Goal: Transaction & Acquisition: Purchase product/service

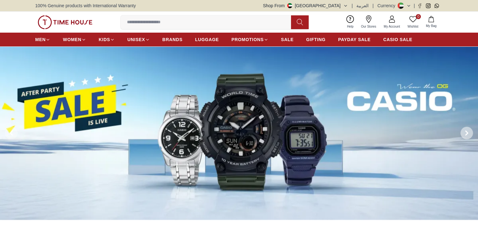
click at [467, 130] on span at bounding box center [467, 133] width 13 height 13
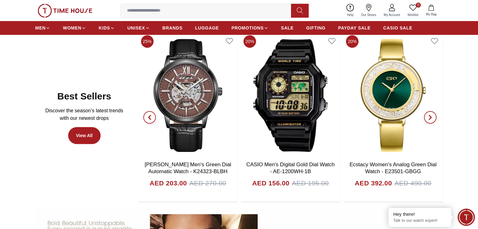
scroll to position [283, 0]
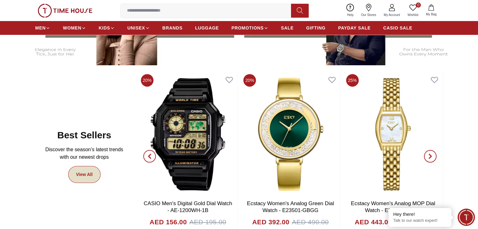
click at [87, 174] on link "View All" at bounding box center [84, 174] width 32 height 17
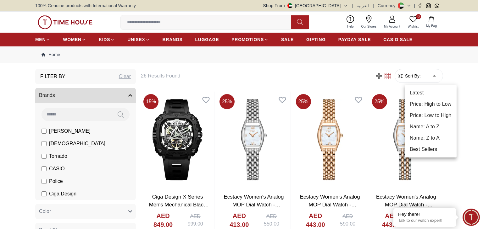
click at [427, 151] on li "Best Sellers" at bounding box center [431, 149] width 52 height 11
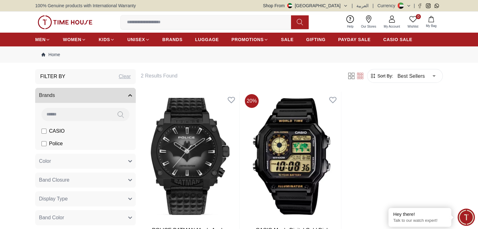
type input "******"
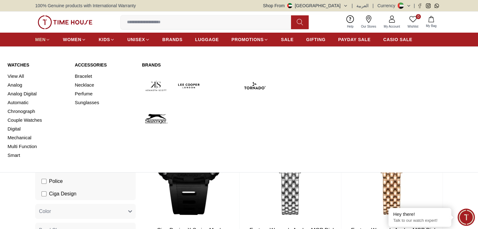
click at [43, 37] on span "MEN" at bounding box center [40, 39] width 10 height 6
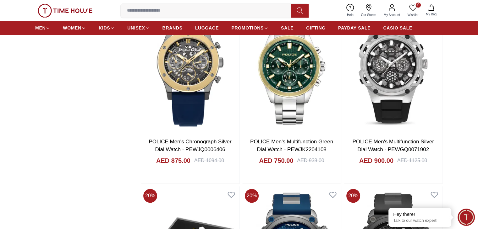
scroll to position [660, 0]
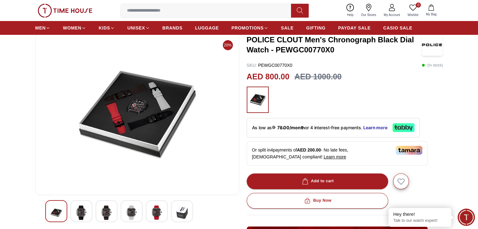
scroll to position [31, 0]
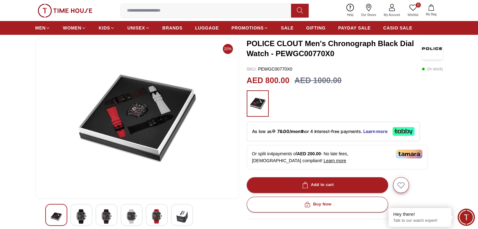
click at [83, 214] on img at bounding box center [81, 217] width 11 height 14
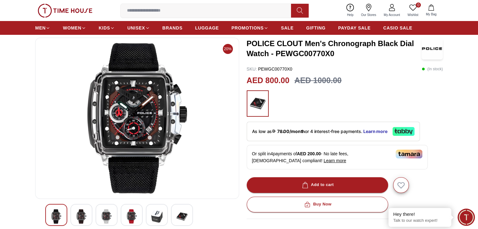
click at [108, 214] on img at bounding box center [106, 217] width 11 height 14
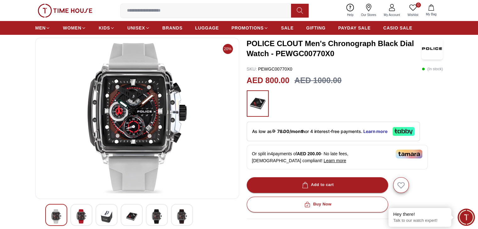
click at [122, 214] on div at bounding box center [132, 215] width 22 height 22
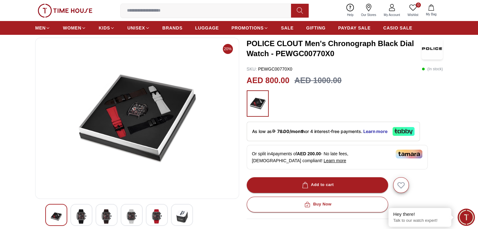
click at [162, 215] on img at bounding box center [156, 217] width 11 height 14
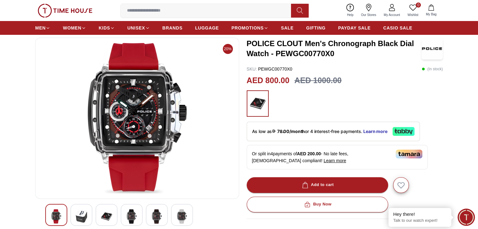
click at [183, 215] on img at bounding box center [181, 217] width 11 height 14
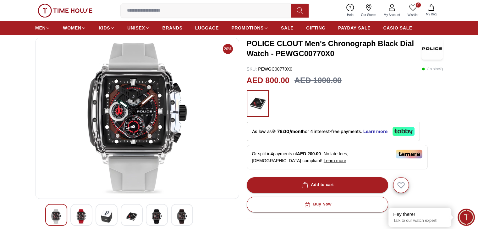
click at [157, 216] on img at bounding box center [156, 217] width 11 height 14
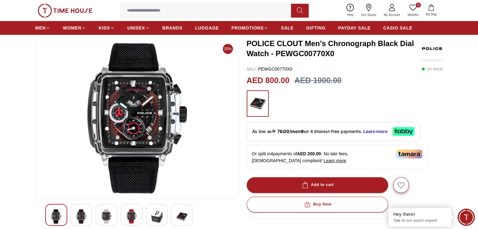
click at [55, 216] on img at bounding box center [56, 217] width 11 height 14
click at [85, 219] on img at bounding box center [81, 217] width 11 height 14
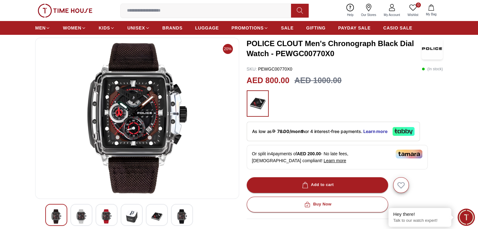
click at [113, 218] on div at bounding box center [107, 215] width 22 height 22
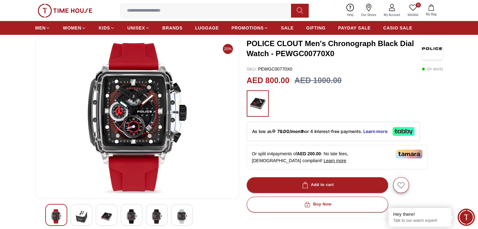
click at [133, 217] on img at bounding box center [131, 217] width 11 height 14
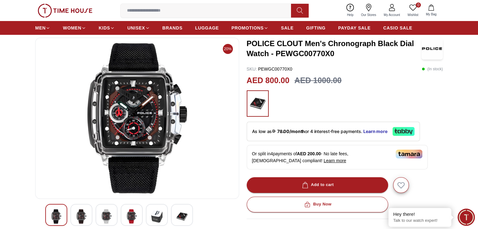
click at [152, 218] on img at bounding box center [156, 217] width 11 height 14
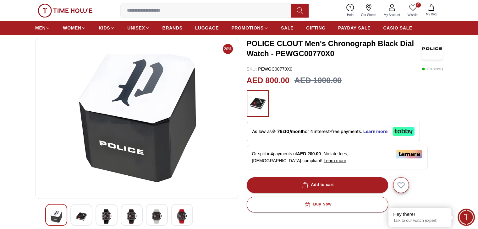
click at [184, 220] on img at bounding box center [181, 217] width 11 height 14
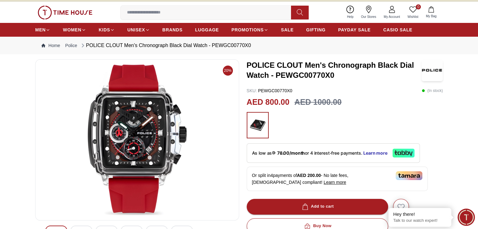
scroll to position [0, 0]
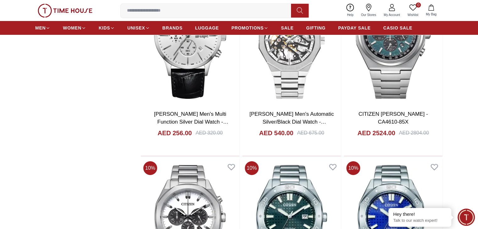
scroll to position [2253, 0]
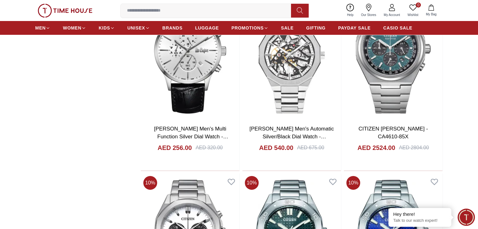
scroll to position [2253, 0]
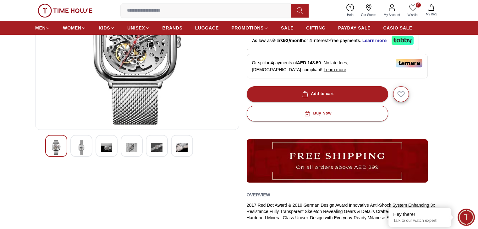
scroll to position [31, 0]
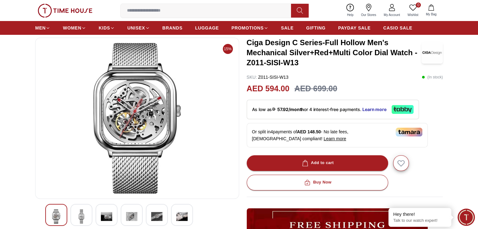
click at [80, 216] on img at bounding box center [81, 217] width 11 height 14
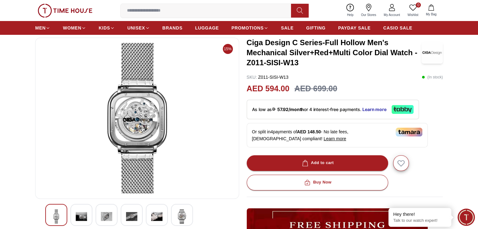
click at [104, 214] on img at bounding box center [106, 217] width 11 height 14
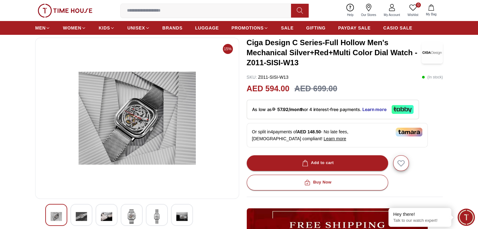
click at [104, 215] on img at bounding box center [106, 217] width 11 height 14
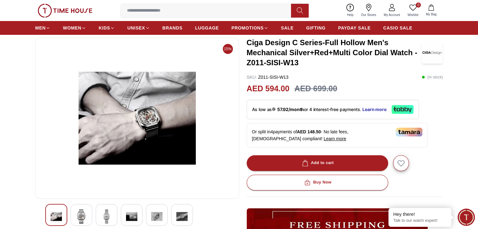
click at [130, 215] on img at bounding box center [131, 217] width 11 height 14
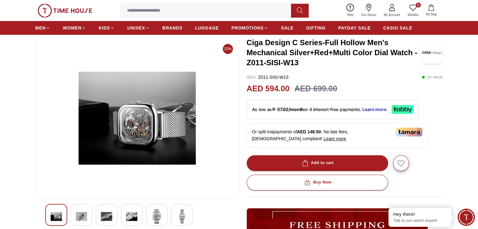
click at [156, 216] on img at bounding box center [156, 217] width 11 height 14
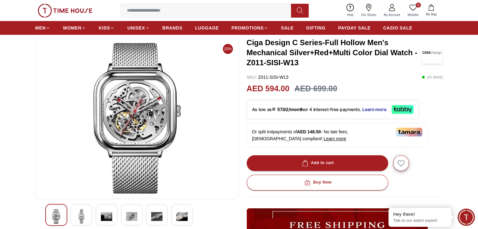
click at [184, 216] on img at bounding box center [181, 217] width 11 height 14
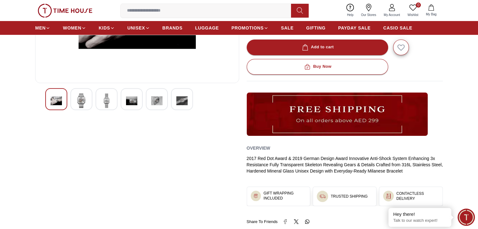
scroll to position [157, 0]
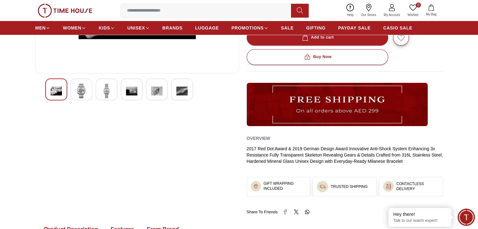
click at [52, 90] on img at bounding box center [56, 91] width 11 height 14
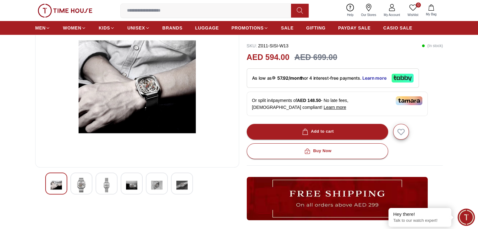
click at [82, 184] on img at bounding box center [81, 185] width 11 height 14
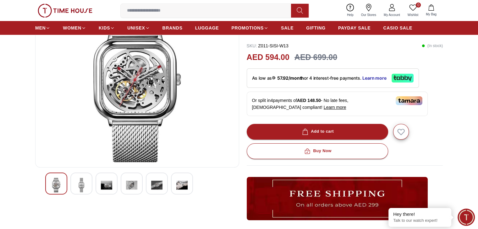
click at [108, 185] on img at bounding box center [106, 185] width 11 height 14
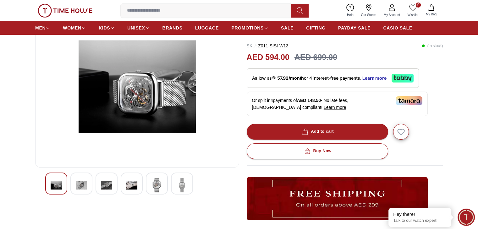
click at [132, 185] on img at bounding box center [131, 185] width 11 height 14
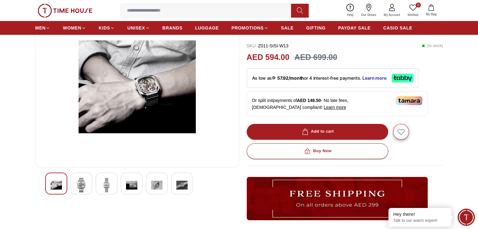
click at [153, 184] on img at bounding box center [156, 185] width 11 height 14
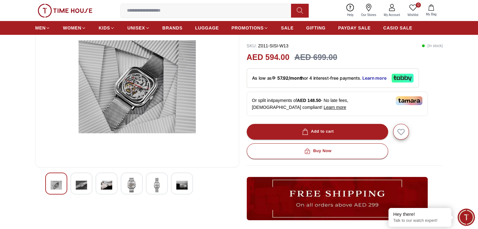
click at [164, 185] on div at bounding box center [157, 184] width 22 height 22
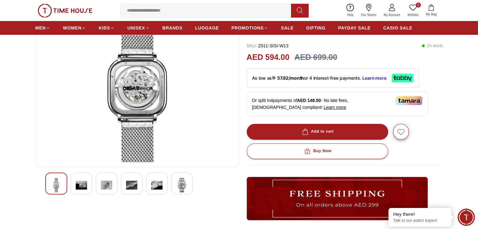
click at [177, 185] on img at bounding box center [181, 185] width 11 height 14
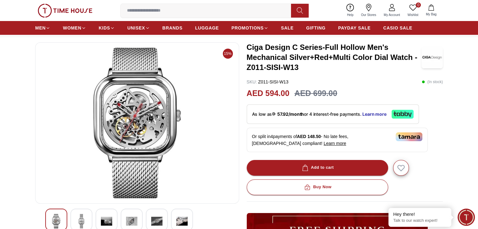
scroll to position [0, 0]
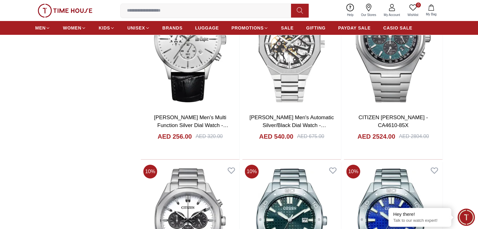
scroll to position [2283, 0]
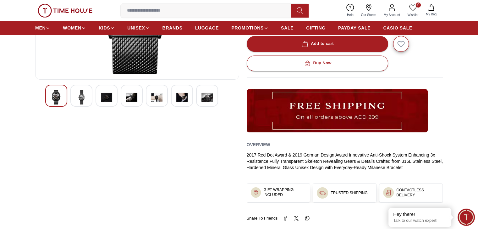
scroll to position [157, 0]
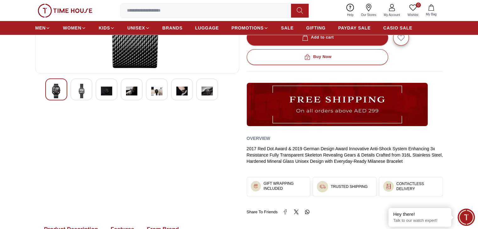
click at [158, 90] on img at bounding box center [156, 91] width 11 height 14
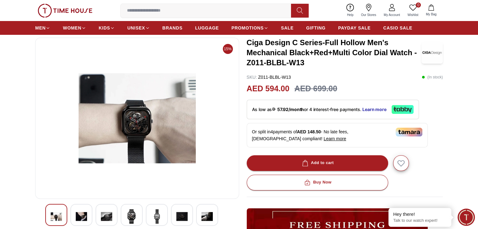
scroll to position [63, 0]
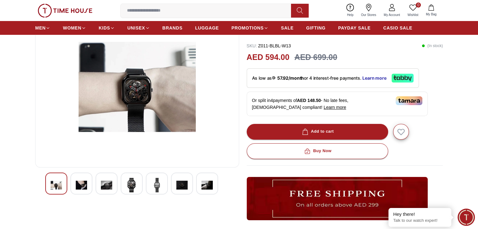
click at [182, 184] on img at bounding box center [181, 185] width 11 height 14
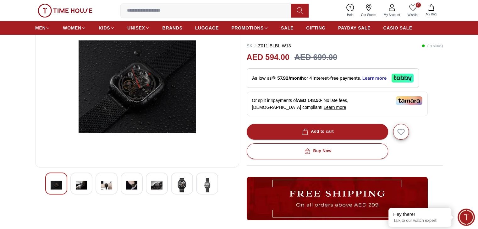
click at [202, 183] on img at bounding box center [206, 185] width 11 height 14
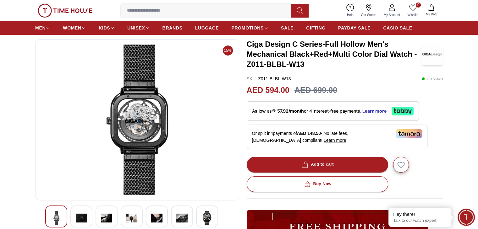
scroll to position [0, 0]
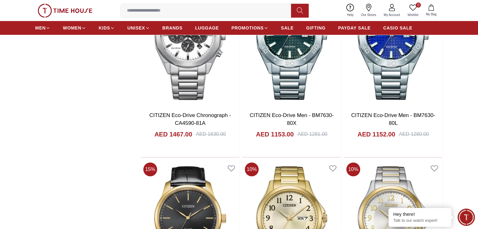
scroll to position [2346, 0]
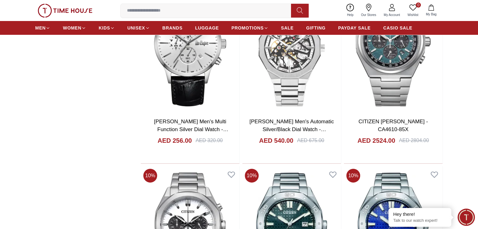
scroll to position [2252, 0]
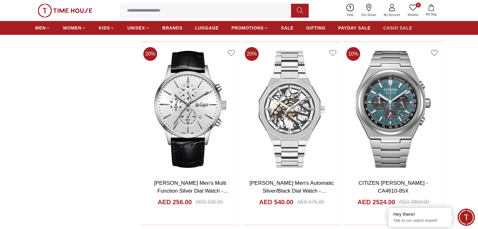
click at [391, 26] on span "CASIO SALE" at bounding box center [397, 28] width 29 height 6
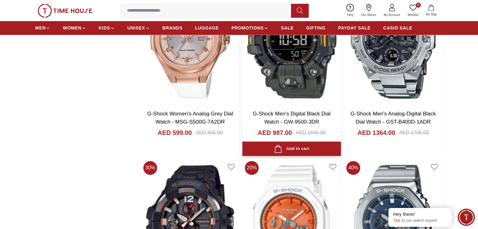
scroll to position [817, 0]
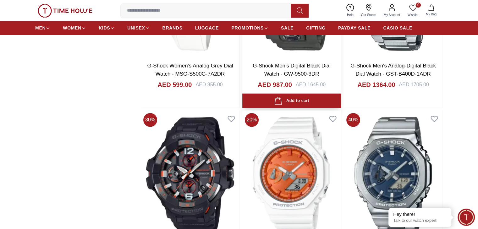
scroll to position [849, 0]
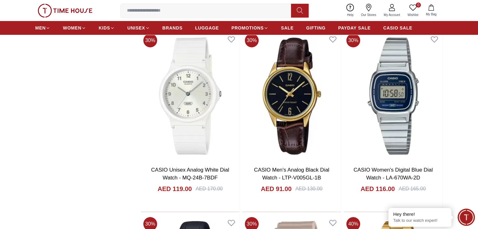
scroll to position [2420, 0]
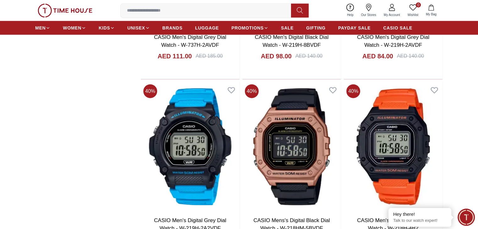
scroll to position [4024, 0]
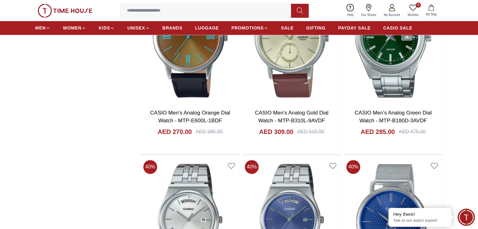
scroll to position [5595, 0]
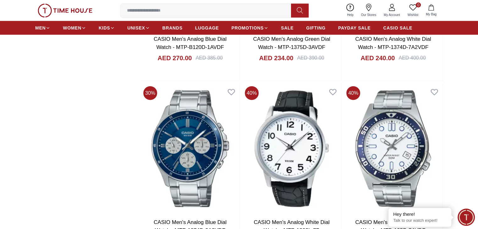
scroll to position [6413, 0]
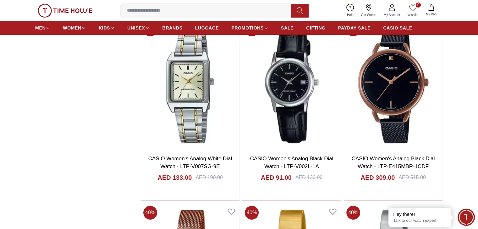
scroll to position [7198, 0]
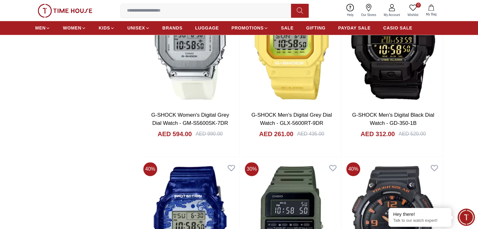
scroll to position [7984, 0]
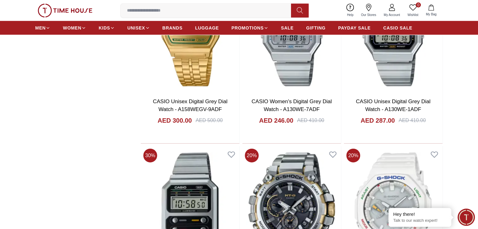
scroll to position [8770, 0]
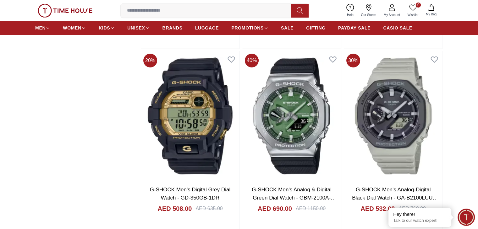
scroll to position [9556, 0]
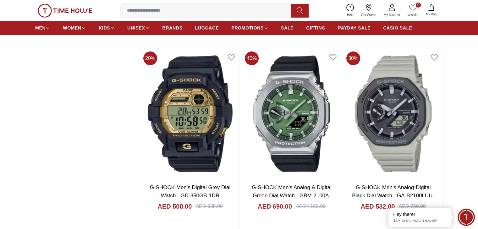
scroll to position [9587, 0]
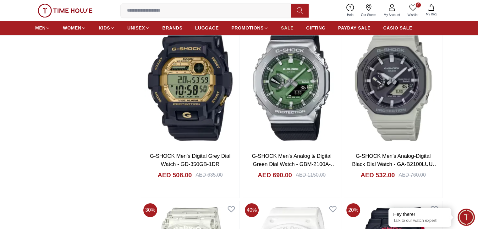
click at [285, 25] on span "SALE" at bounding box center [287, 28] width 13 height 6
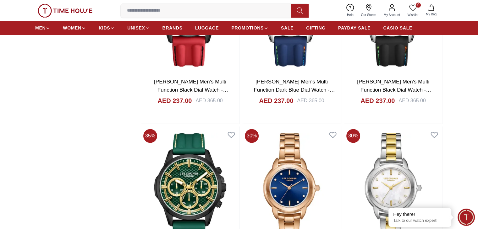
scroll to position [849, 0]
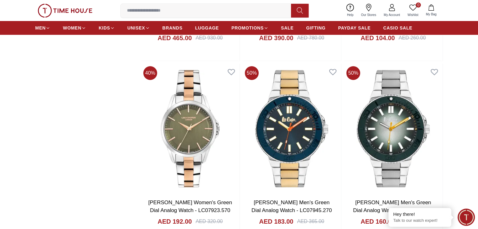
scroll to position [2483, 0]
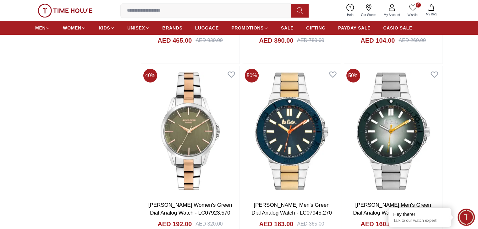
scroll to position [2326, 0]
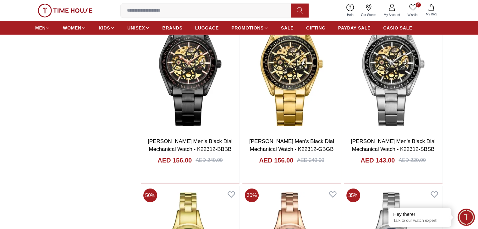
scroll to position [3992, 0]
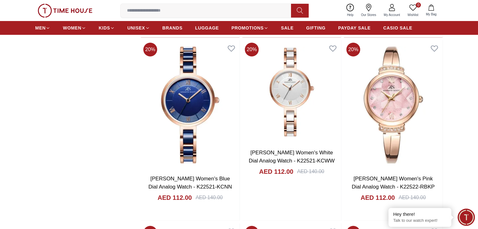
scroll to position [4809, 0]
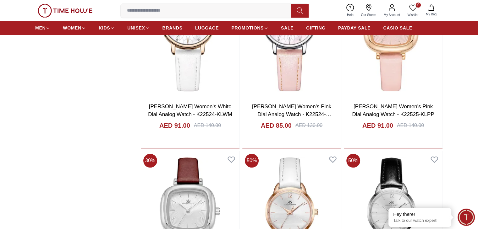
scroll to position [5627, 0]
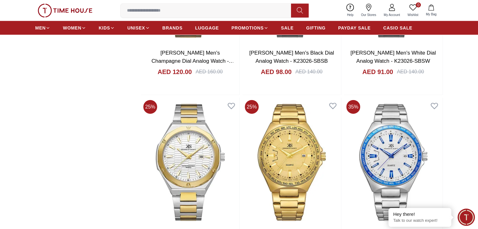
scroll to position [6318, 0]
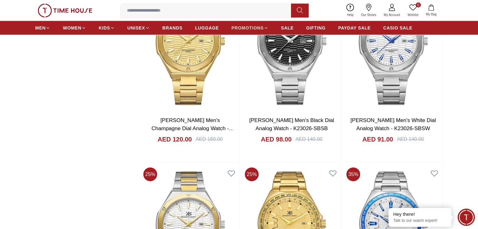
click at [252, 25] on span "PROMOTIONS" at bounding box center [247, 28] width 32 height 6
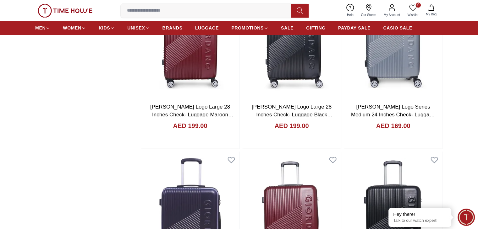
scroll to position [660, 0]
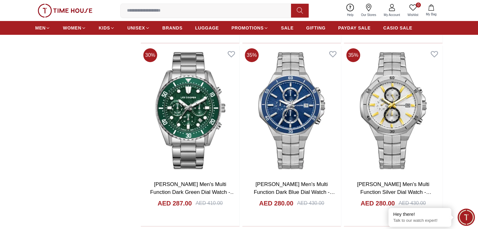
scroll to position [2263, 0]
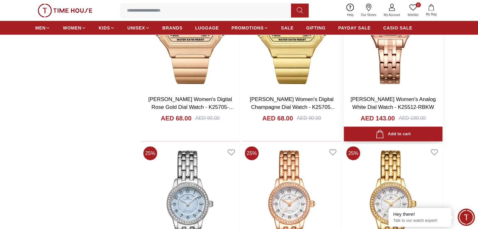
scroll to position [3903, 0]
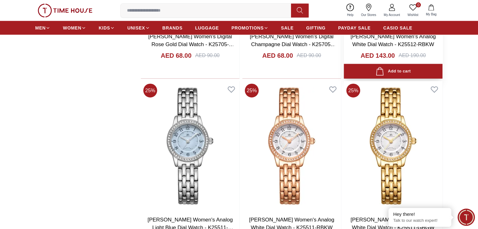
scroll to position [3866, 0]
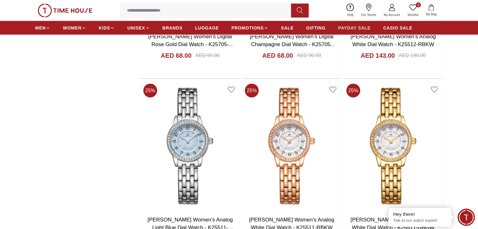
click at [355, 26] on span "PAYDAY SALE" at bounding box center [354, 28] width 32 height 6
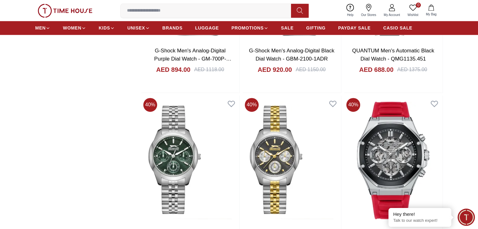
scroll to position [880, 0]
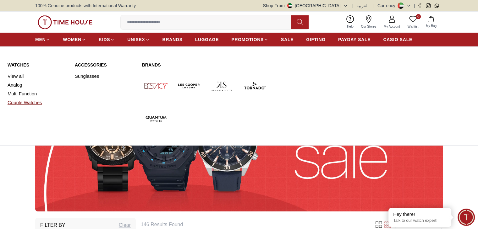
click at [23, 102] on link "Couple Watches" at bounding box center [38, 102] width 60 height 9
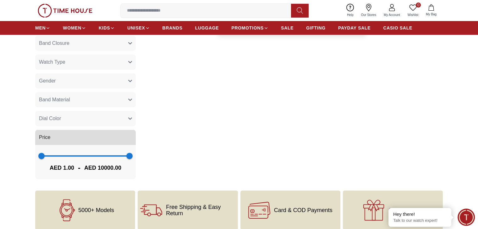
scroll to position [63, 0]
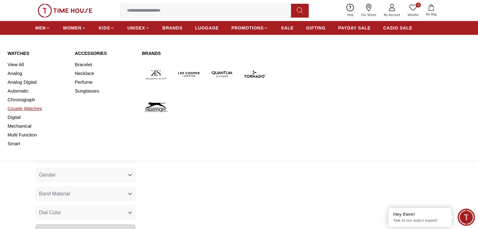
click at [19, 110] on link "Couple Watches" at bounding box center [38, 108] width 60 height 9
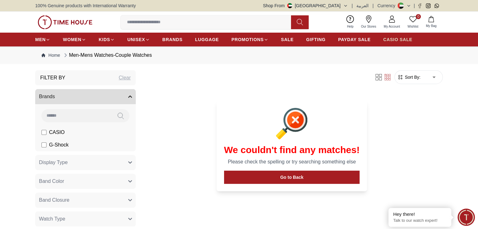
click at [398, 38] on span "CASIO SALE" at bounding box center [397, 39] width 29 height 6
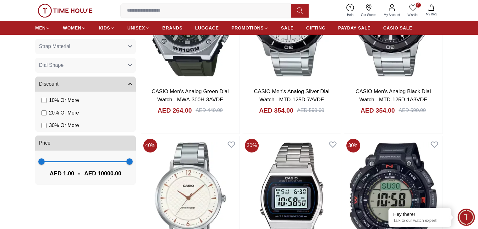
scroll to position [503, 0]
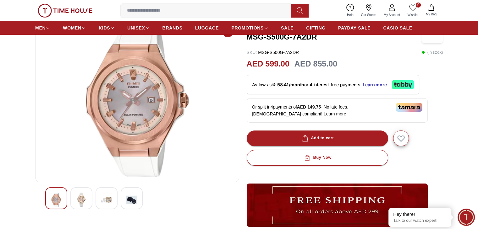
scroll to position [94, 0]
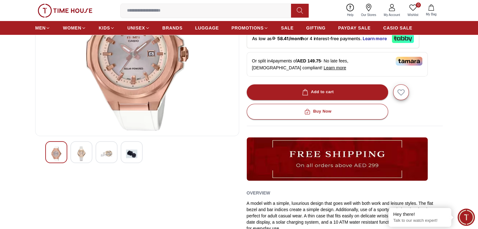
click at [82, 152] on img at bounding box center [81, 154] width 11 height 14
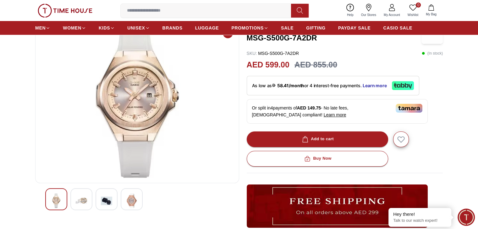
scroll to position [63, 0]
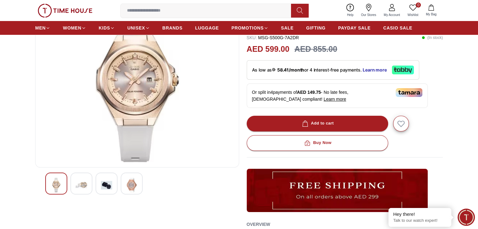
click at [106, 184] on img at bounding box center [106, 185] width 11 height 14
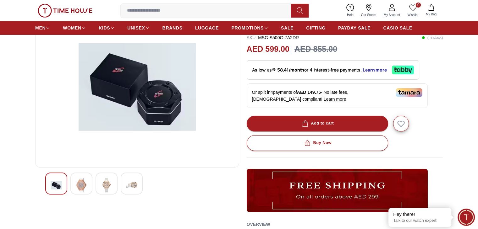
click at [126, 184] on img at bounding box center [131, 185] width 11 height 14
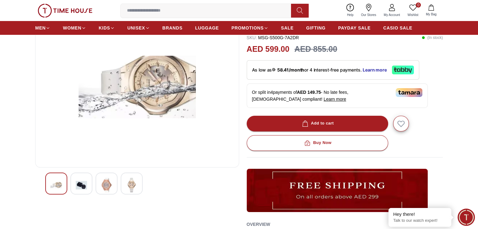
click at [58, 181] on img at bounding box center [56, 185] width 11 height 14
click at [80, 184] on img at bounding box center [81, 185] width 11 height 14
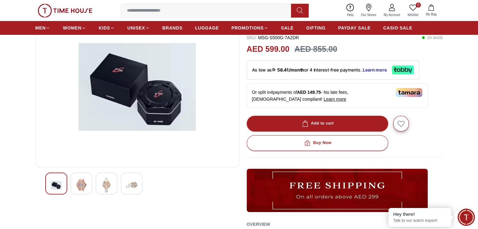
click at [96, 184] on div at bounding box center [107, 184] width 22 height 22
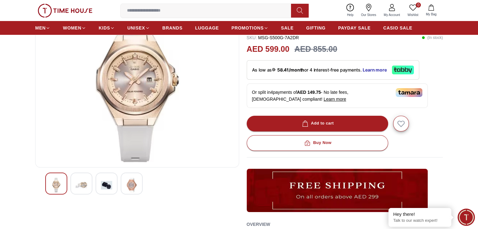
click at [118, 184] on div at bounding box center [137, 184] width 184 height 22
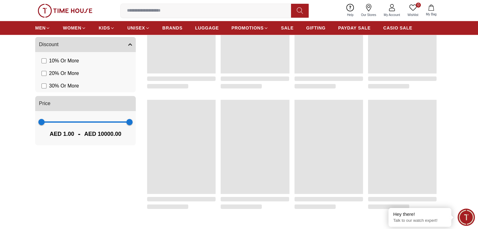
scroll to position [511, 0]
